Goal: Task Accomplishment & Management: Use online tool/utility

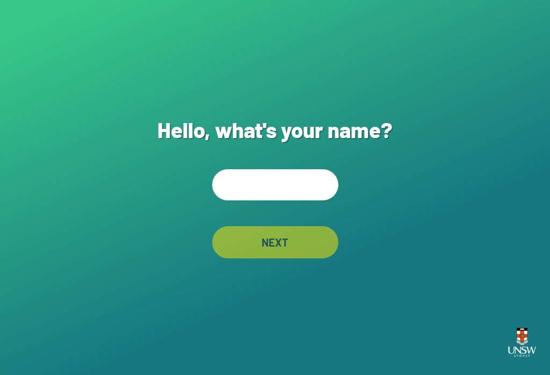
click at [246, 170] on div "Hello, what's your name? NEXT" at bounding box center [275, 187] width 550 height 375
click at [256, 200] on input "text" at bounding box center [275, 184] width 126 height 31
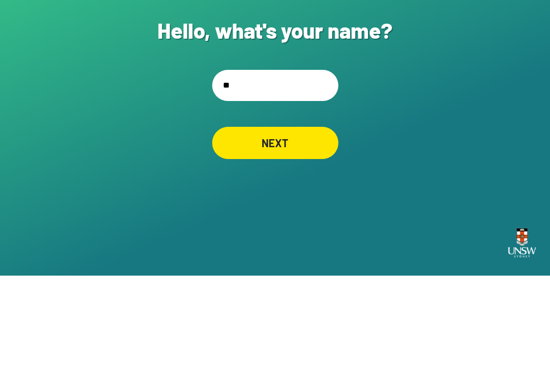
type input "***"
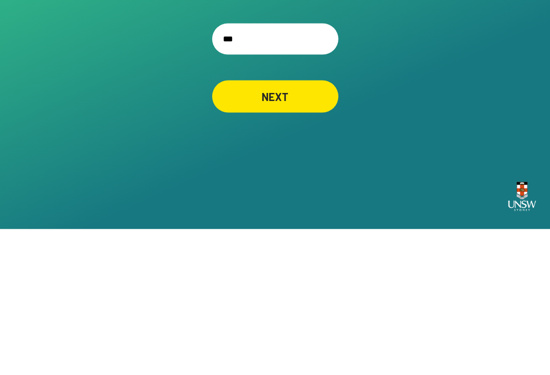
click at [272, 226] on div "NEXT" at bounding box center [275, 242] width 126 height 32
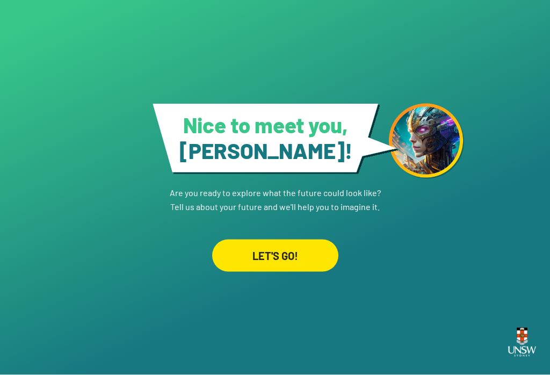
scroll to position [1, 0]
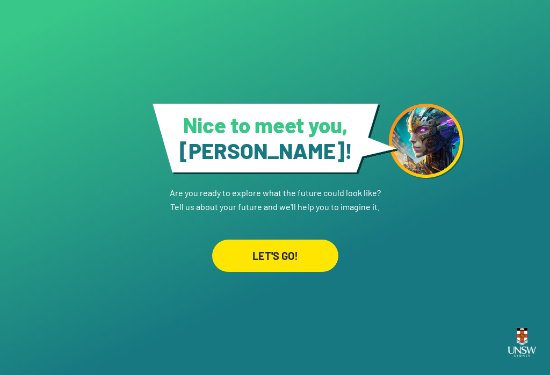
click at [279, 272] on div "LET'S GO!" at bounding box center [275, 255] width 126 height 32
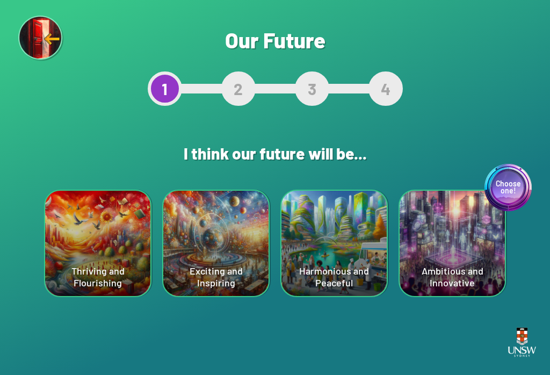
click at [83, 268] on div "Thriving and Flourishing" at bounding box center [97, 243] width 105 height 105
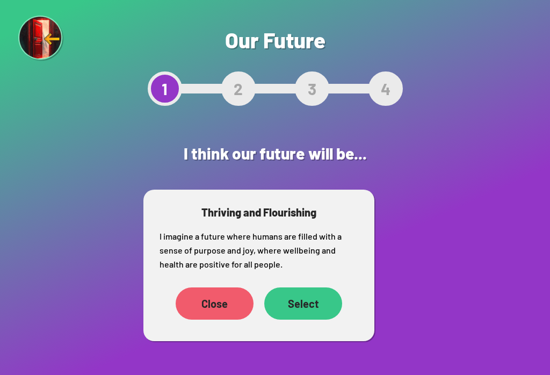
click at [207, 319] on div "Close" at bounding box center [215, 303] width 78 height 32
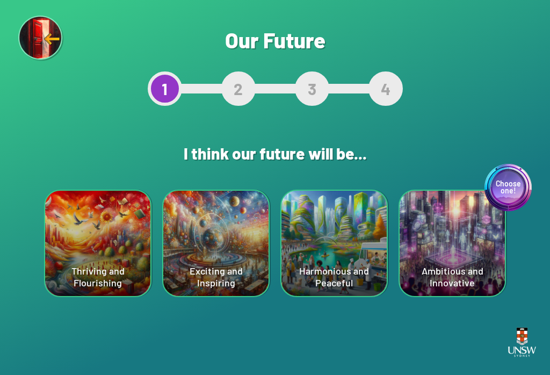
click at [293, 245] on div "Harmonious and Peaceful" at bounding box center [333, 243] width 105 height 105
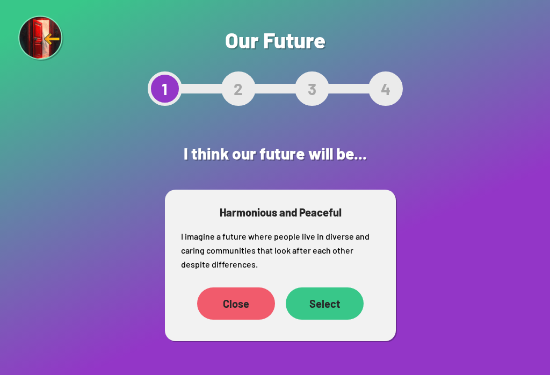
click at [222, 301] on div "Close" at bounding box center [236, 303] width 78 height 32
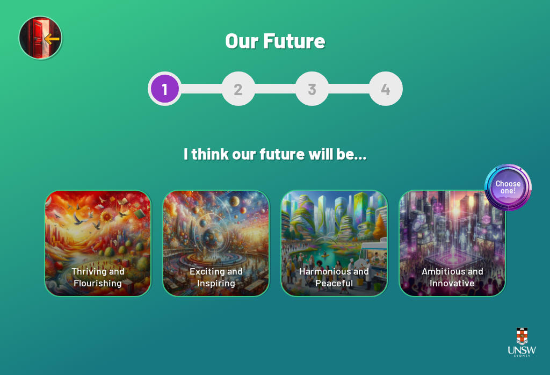
click at [77, 280] on div "Thriving and Flourishing" at bounding box center [97, 243] width 105 height 105
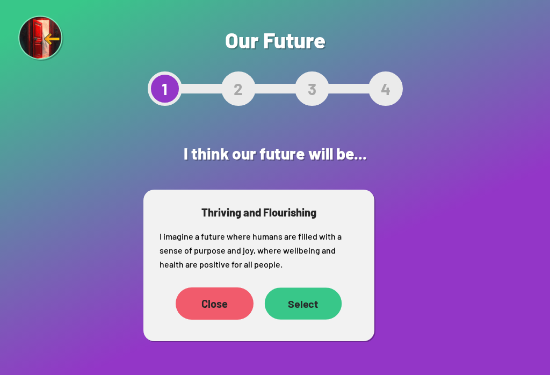
click at [285, 307] on div "Select" at bounding box center [303, 303] width 77 height 32
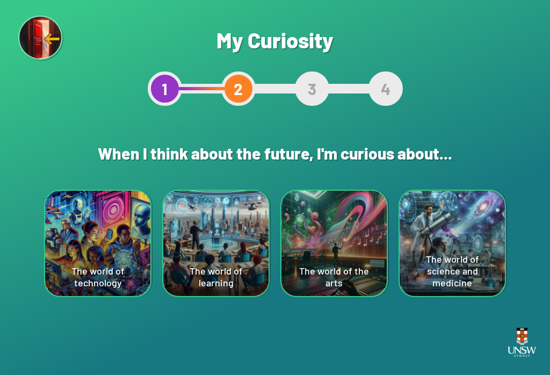
click at [109, 196] on div "The world of technology" at bounding box center [97, 243] width 105 height 105
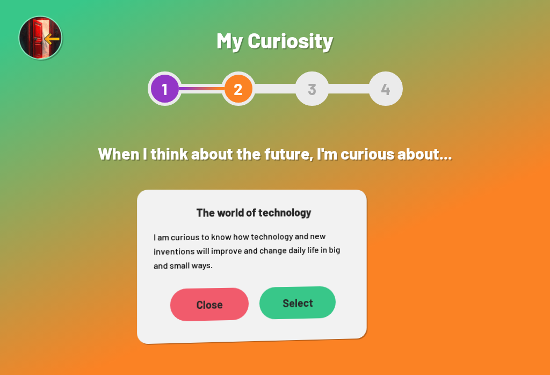
click at [128, 243] on div "Are you sure? This will reset your answers Yes, Redo Never mind My Curiosity 1 …" at bounding box center [275, 187] width 550 height 375
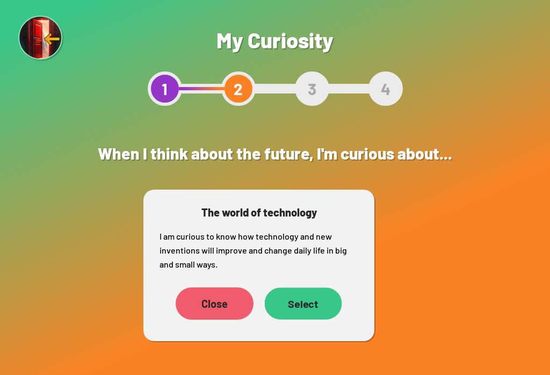
click at [295, 312] on div "Select" at bounding box center [303, 303] width 77 height 32
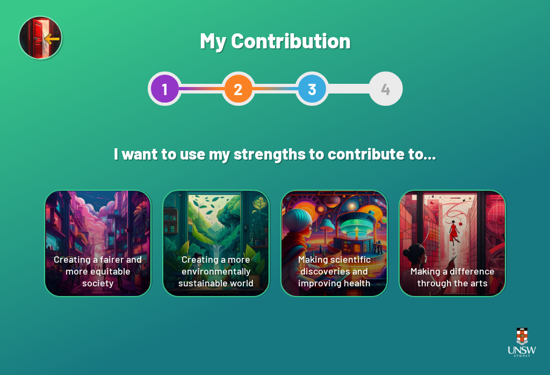
click at [273, 318] on div "Are you sure? This will reset your answers Yes, Redo Never mind My Contribution…" at bounding box center [275, 187] width 550 height 375
click at [467, 254] on div "Making a difference through the arts" at bounding box center [451, 243] width 105 height 105
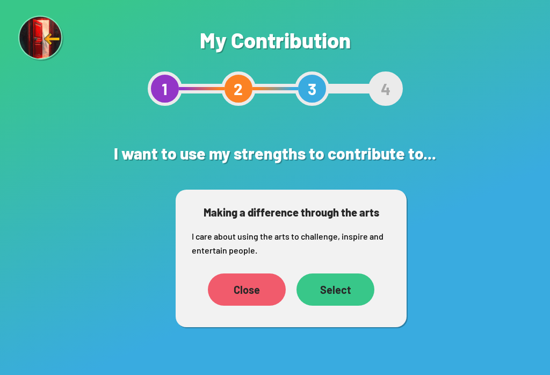
click at [340, 303] on div "Select" at bounding box center [335, 289] width 78 height 32
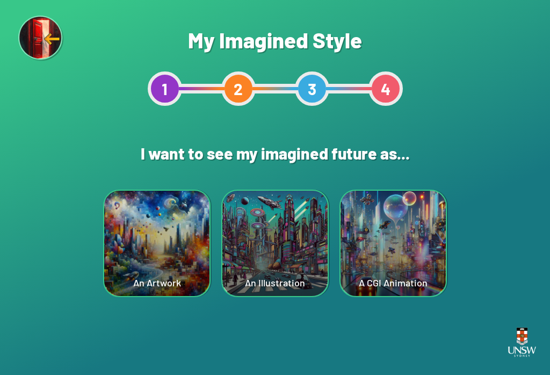
click at [326, 287] on div "An Illustration" at bounding box center [274, 243] width 105 height 105
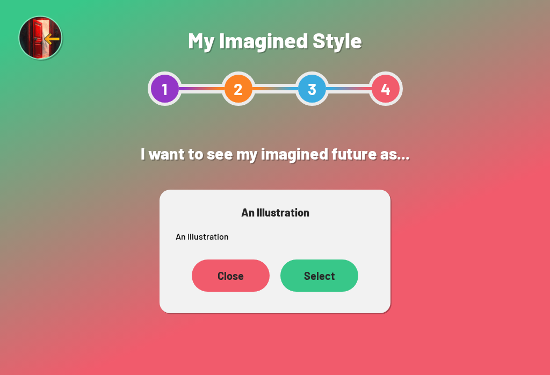
click at [228, 270] on div "Close" at bounding box center [231, 275] width 78 height 32
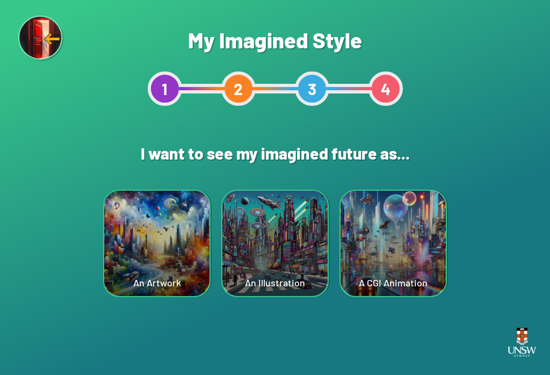
click at [281, 232] on div "An Illustration" at bounding box center [274, 243] width 105 height 105
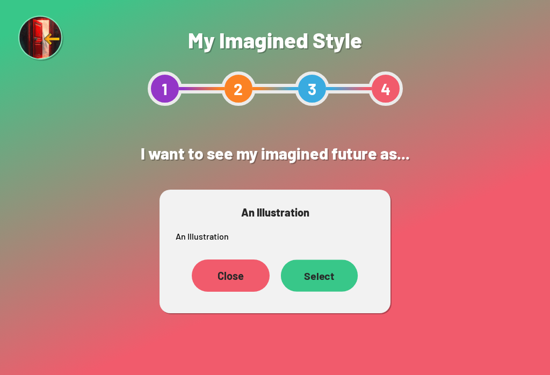
click at [318, 283] on div "Select" at bounding box center [319, 275] width 77 height 32
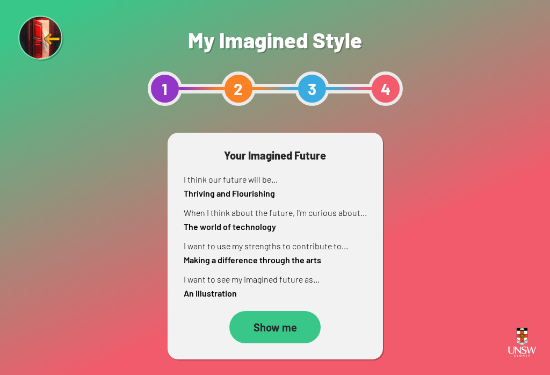
scroll to position [17, 0]
click at [274, 317] on div "Show me" at bounding box center [274, 326] width 89 height 31
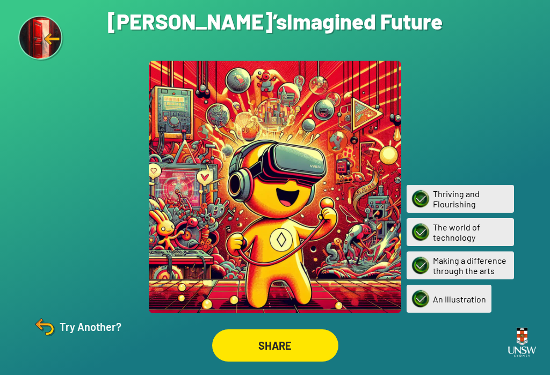
click at [306, 361] on div "SHARE" at bounding box center [275, 345] width 126 height 32
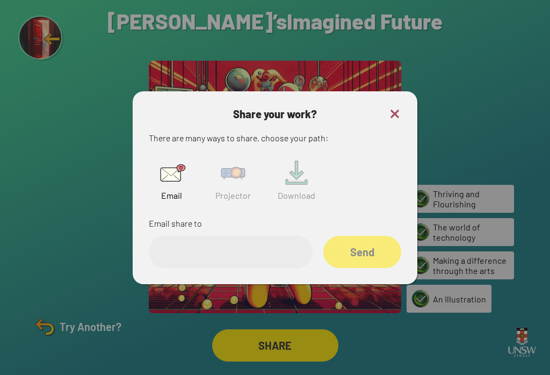
click at [223, 168] on img at bounding box center [233, 173] width 34 height 34
click at [272, 255] on input "text" at bounding box center [231, 252] width 164 height 32
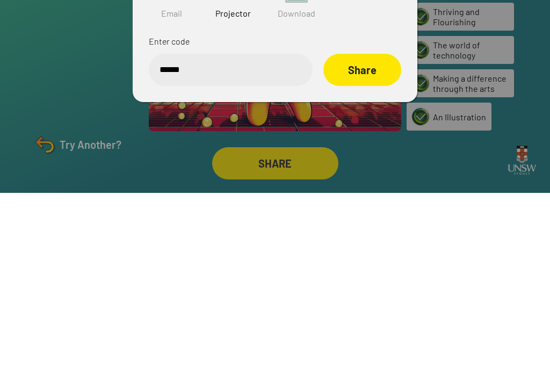
type input "******"
click at [370, 236] on div "Share" at bounding box center [362, 252] width 78 height 32
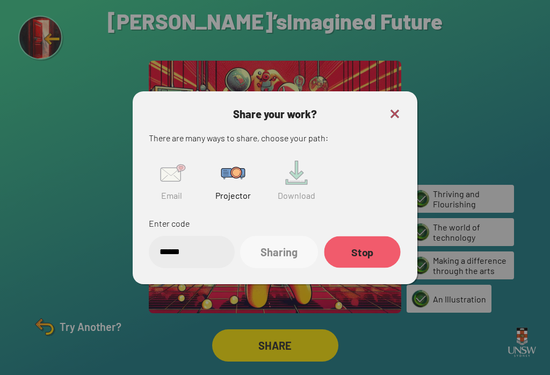
click at [369, 243] on div "Stop" at bounding box center [362, 252] width 76 height 32
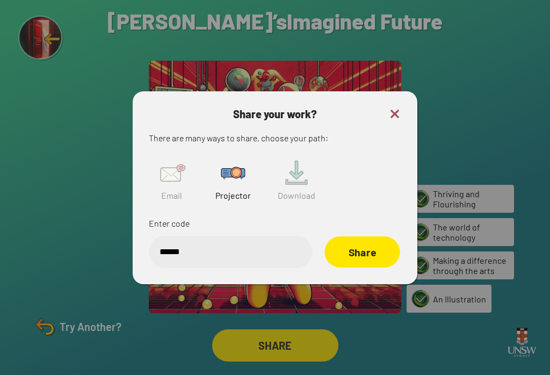
click at [378, 241] on div "Share" at bounding box center [361, 251] width 75 height 31
